Goal: Check status: Check status

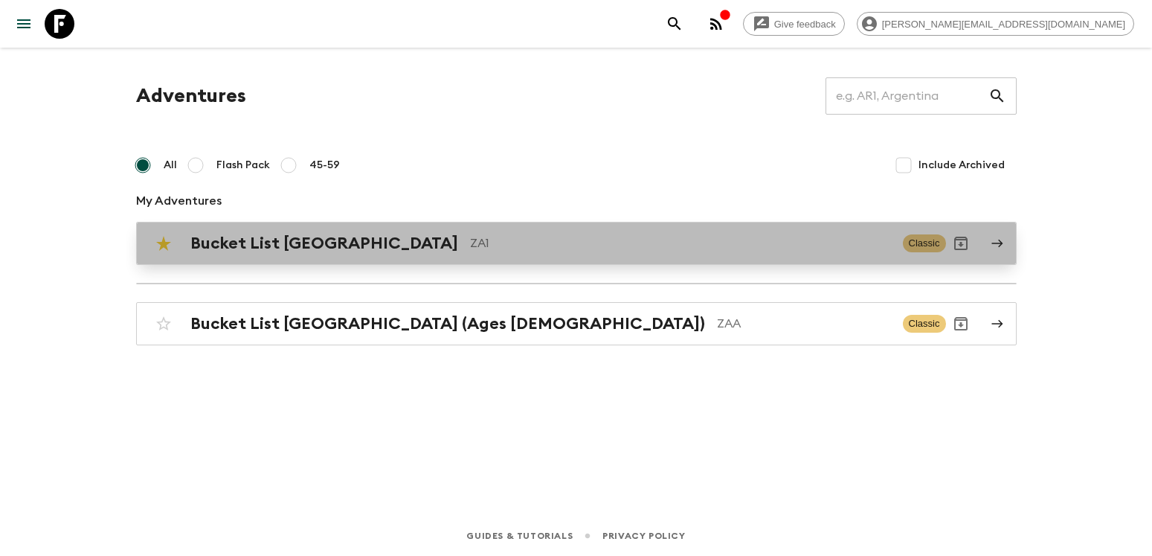
click at [221, 256] on div "Bucket List [GEOGRAPHIC_DATA] ZA1 Classic" at bounding box center [547, 243] width 797 height 30
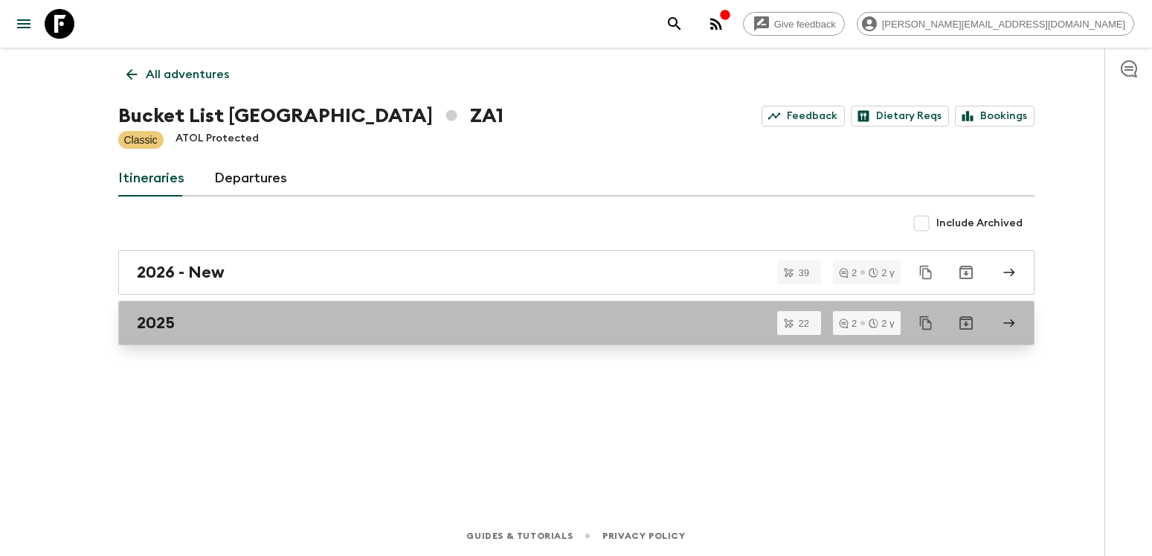
click at [163, 338] on link "2025" at bounding box center [576, 322] width 916 height 45
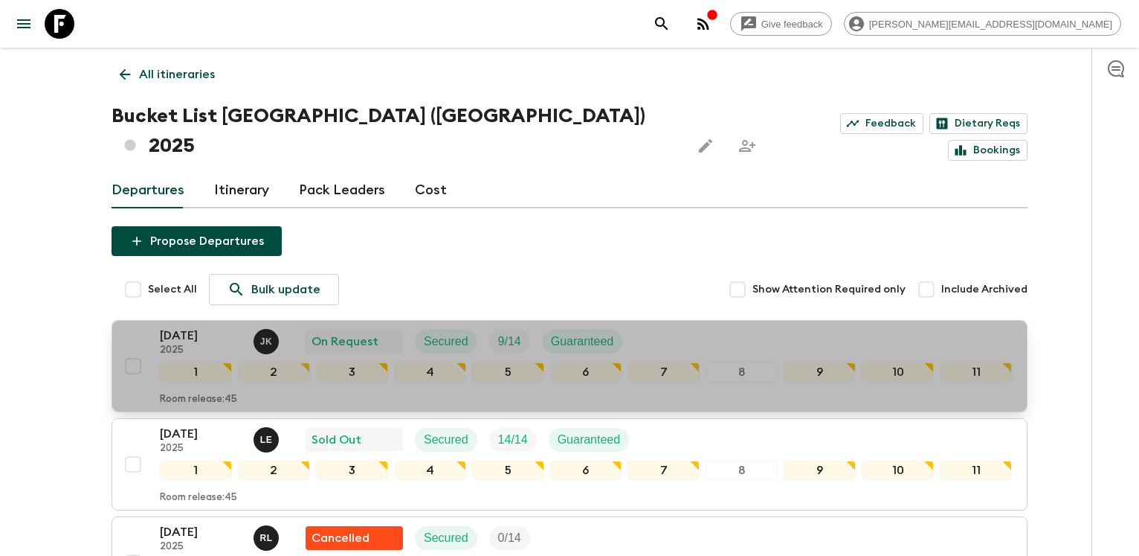
click at [177, 326] on p "[DATE]" at bounding box center [201, 335] width 82 height 18
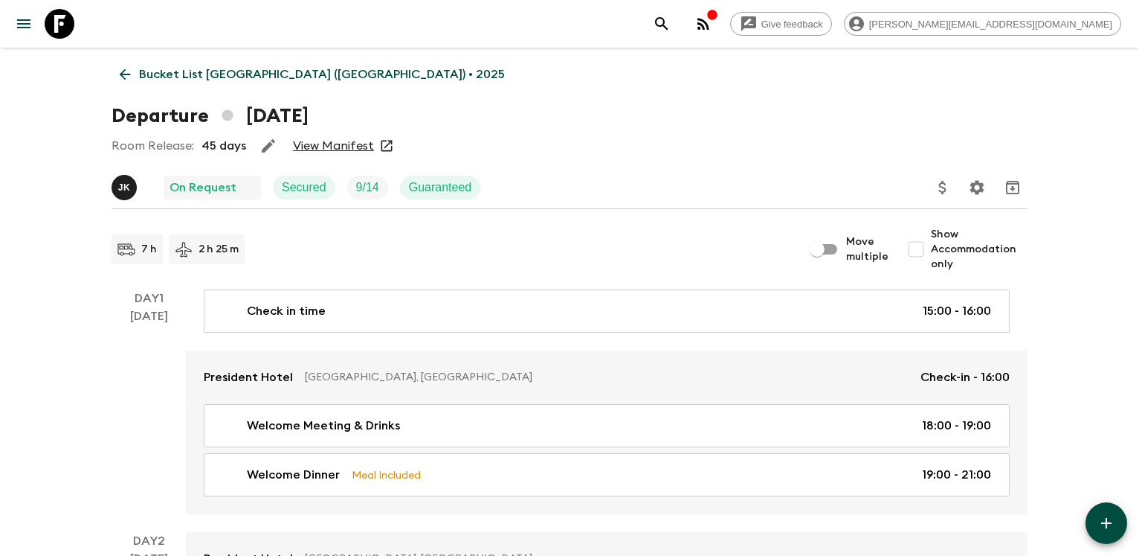
click at [323, 146] on link "View Manifest" at bounding box center [333, 145] width 81 height 15
click at [123, 71] on icon at bounding box center [125, 74] width 11 height 11
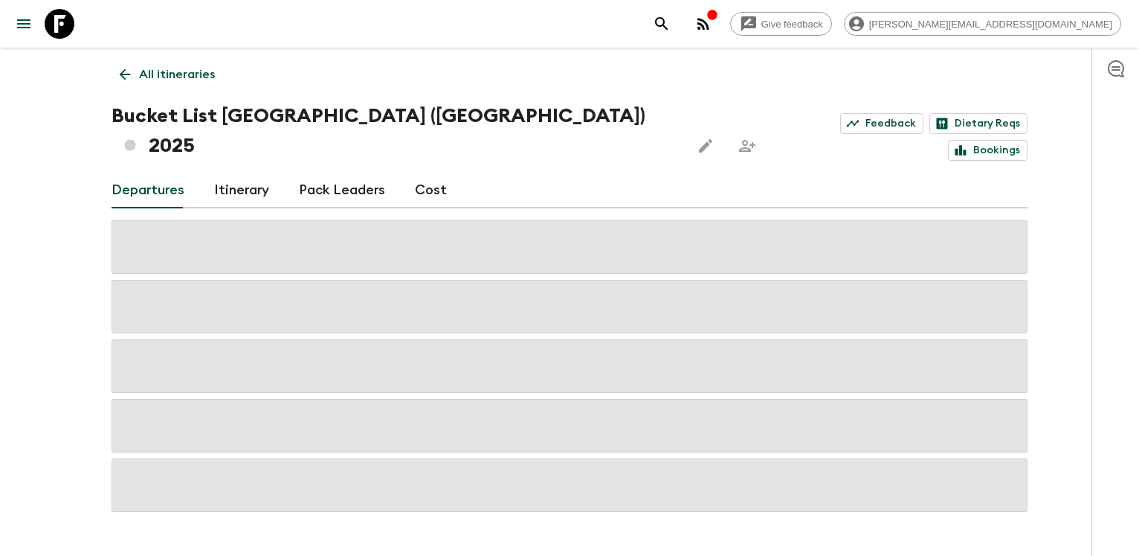
click at [134, 75] on link "All itineraries" at bounding box center [168, 74] width 112 height 30
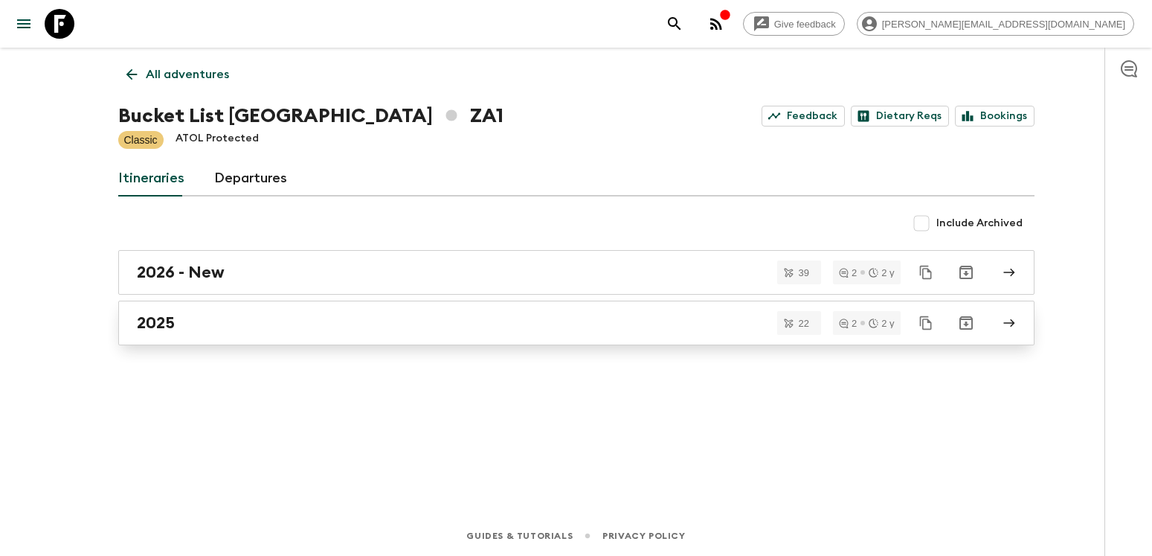
click at [144, 329] on h2 "2025" at bounding box center [156, 322] width 38 height 19
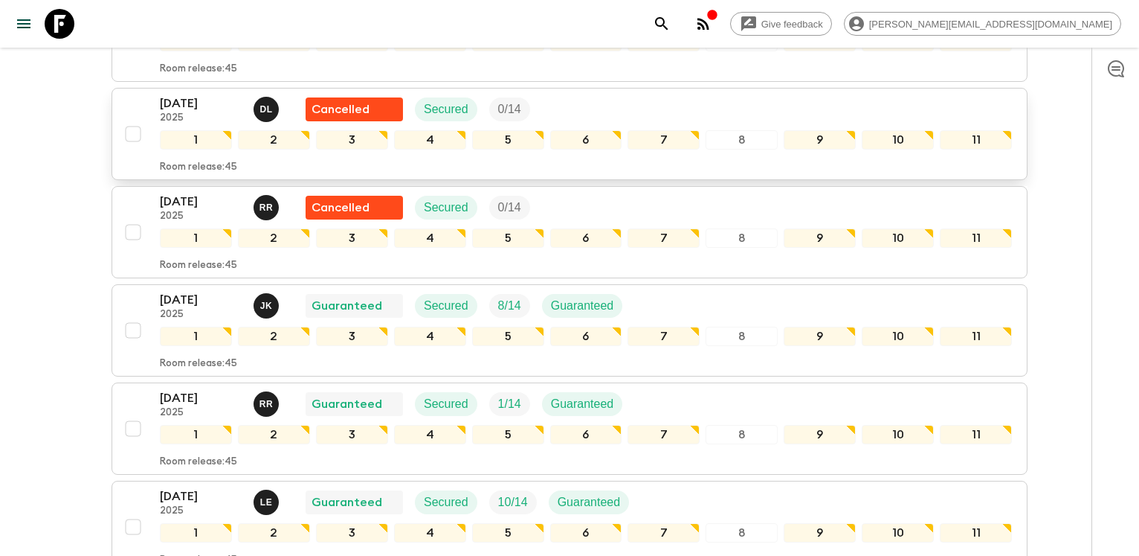
scroll to position [1138, 0]
